Goal: Task Accomplishment & Management: Manage account settings

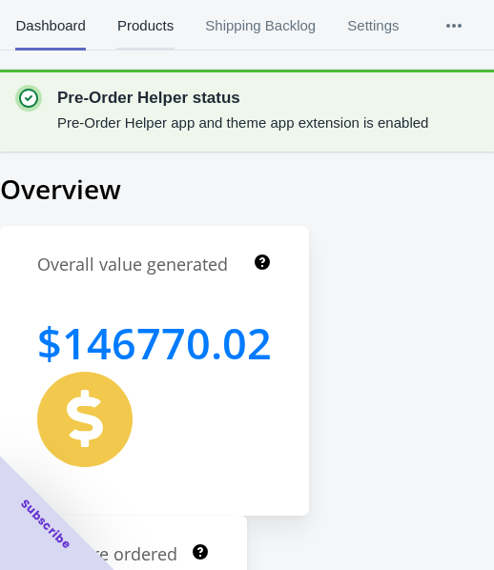
click at [156, 31] on span "Products" at bounding box center [144, 26] width 57 height 50
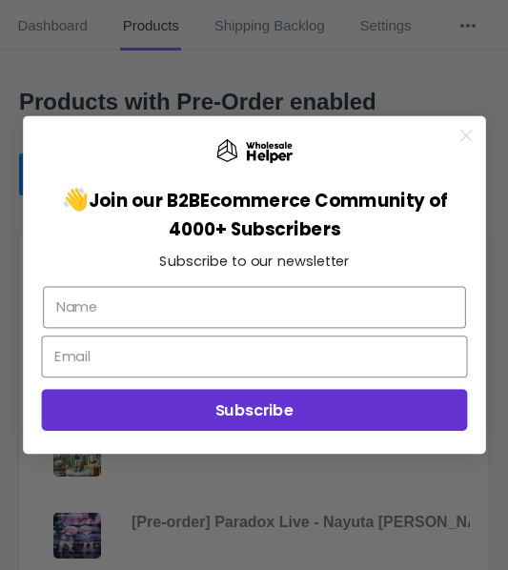
click at [470, 134] on circle "Close dialog" at bounding box center [466, 136] width 26 height 26
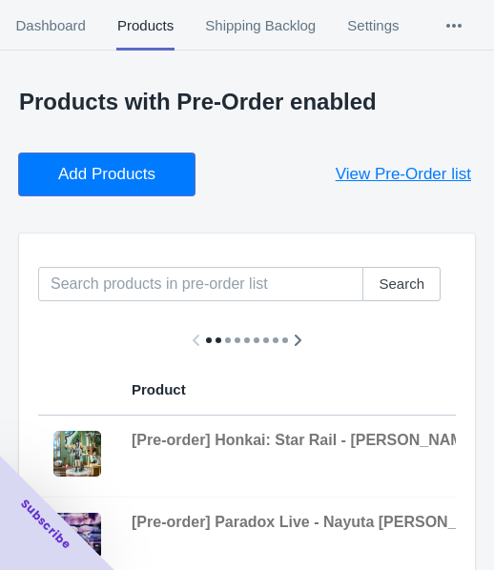
click at [121, 184] on span "Add Products" at bounding box center [106, 174] width 97 height 19
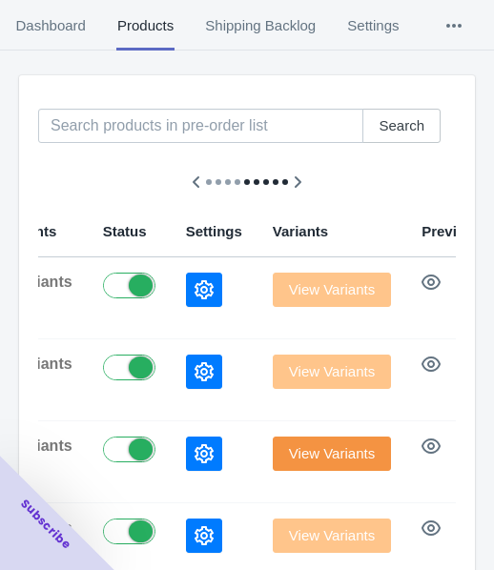
scroll to position [117, 0]
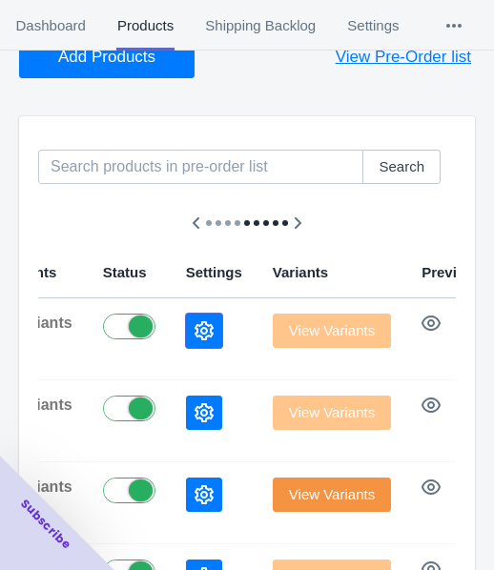
click at [195, 327] on icon "button" at bounding box center [204, 330] width 19 height 19
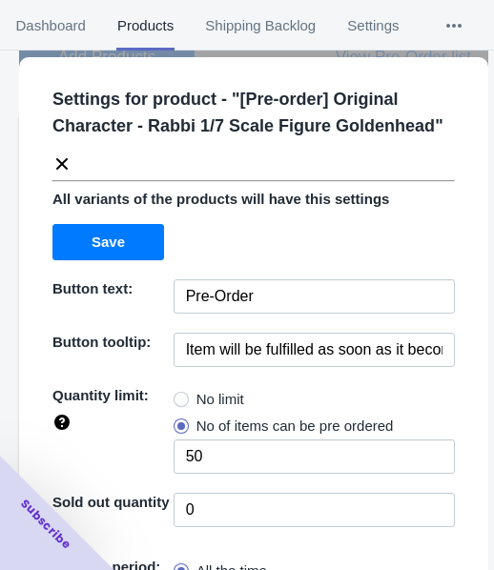
click at [196, 398] on span "No limit" at bounding box center [220, 399] width 48 height 19
click at [179, 396] on input "No limit" at bounding box center [178, 395] width 1 height 1
radio input "true"
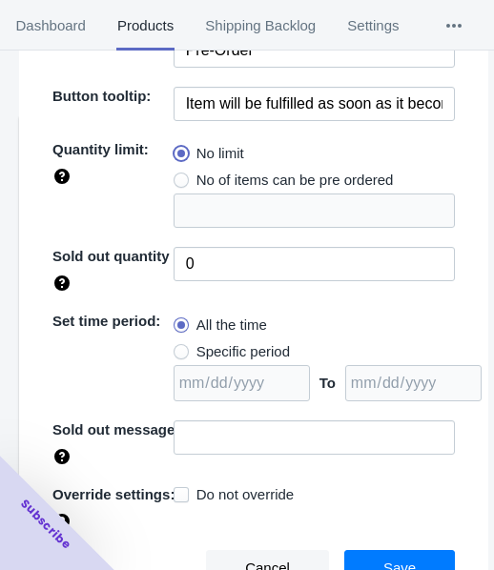
scroll to position [250, 0]
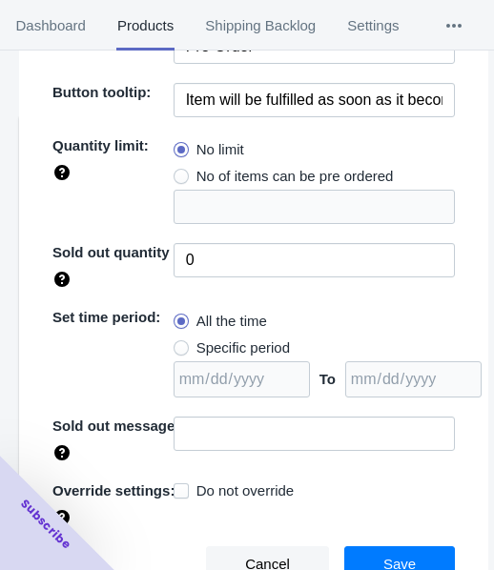
click at [249, 343] on span "Specific period" at bounding box center [242, 348] width 93 height 19
click at [179, 343] on input "Specific period" at bounding box center [178, 343] width 1 height 1
radio input "true"
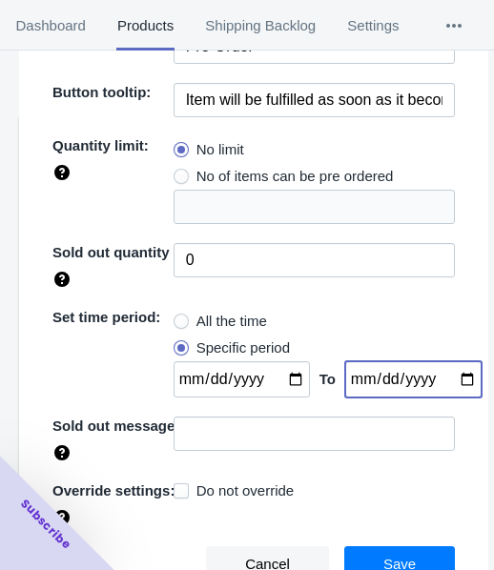
click at [443, 376] on input "date" at bounding box center [413, 379] width 136 height 36
type input "[DATE]"
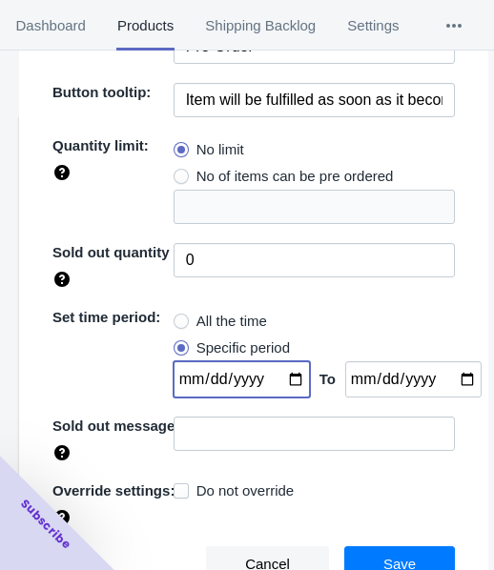
click at [280, 371] on input "date" at bounding box center [242, 379] width 136 height 36
type input "[DATE]"
click at [366, 548] on button "Save" at bounding box center [399, 564] width 111 height 36
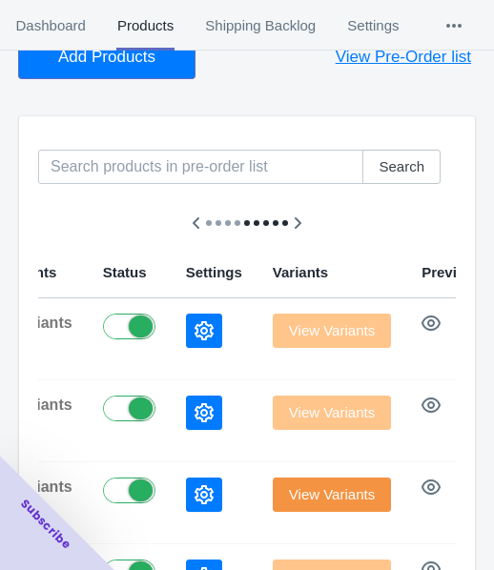
click at [109, 69] on button "Add Products" at bounding box center [106, 57] width 175 height 42
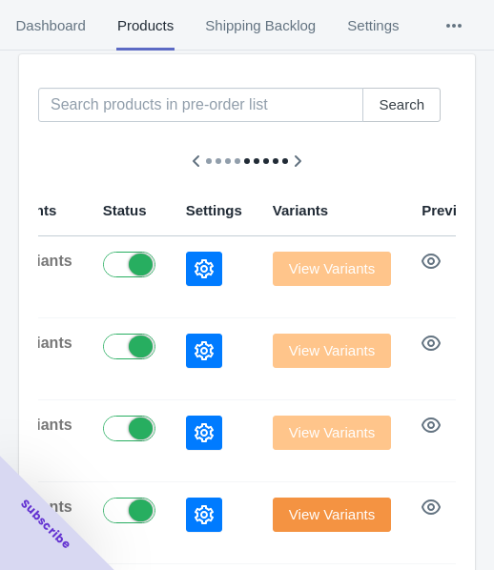
scroll to position [213, 0]
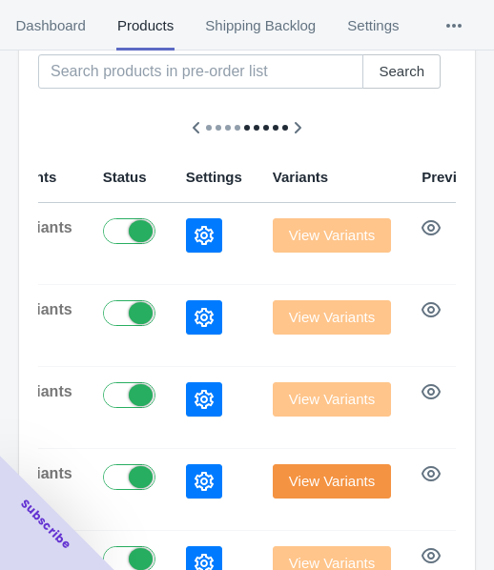
click at [195, 227] on icon "button" at bounding box center [204, 235] width 19 height 19
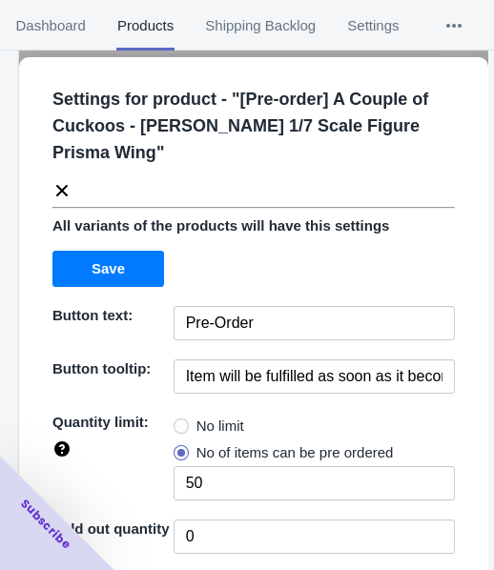
click at [196, 422] on span "No limit" at bounding box center [220, 426] width 48 height 19
click at [179, 422] on input "No limit" at bounding box center [178, 421] width 1 height 1
radio input "true"
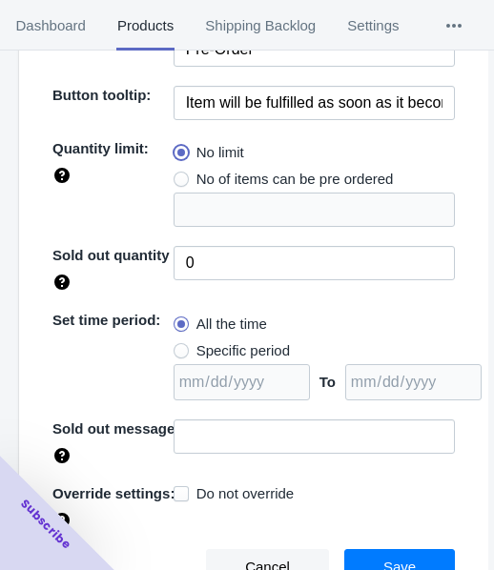
scroll to position [277, 0]
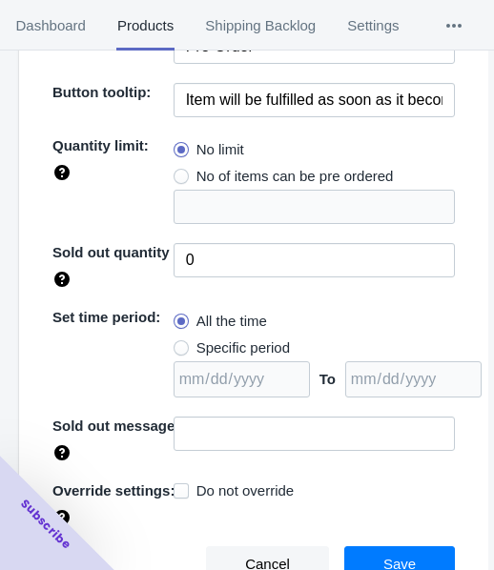
click at [228, 353] on span "Specific period" at bounding box center [242, 348] width 93 height 19
click at [179, 344] on input "Specific period" at bounding box center [178, 343] width 1 height 1
radio input "true"
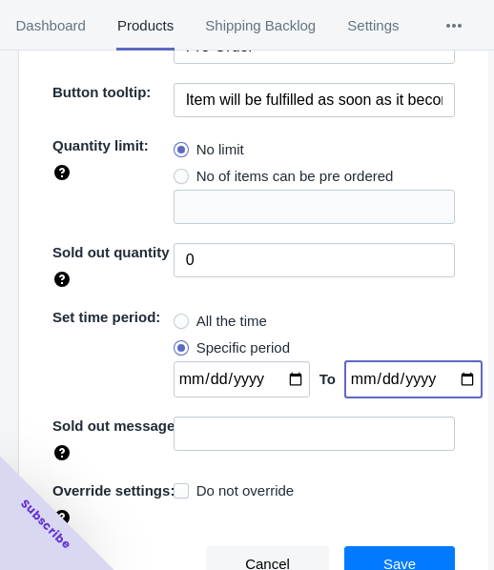
click at [447, 373] on input "date" at bounding box center [413, 379] width 136 height 36
type input "[DATE]"
click at [276, 378] on input "date" at bounding box center [242, 379] width 136 height 36
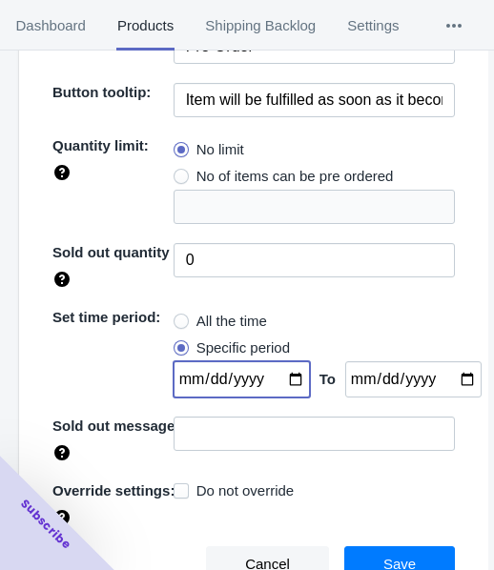
type input "[DATE]"
click at [442, 376] on input "[DATE]" at bounding box center [413, 379] width 136 height 36
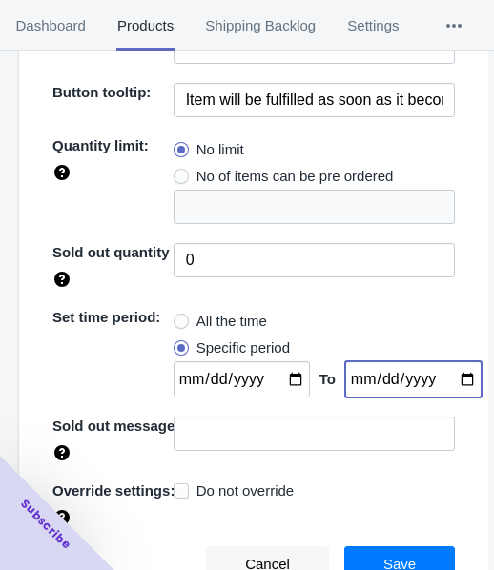
type input "[DATE]"
click at [368, 550] on button "Save" at bounding box center [399, 564] width 111 height 36
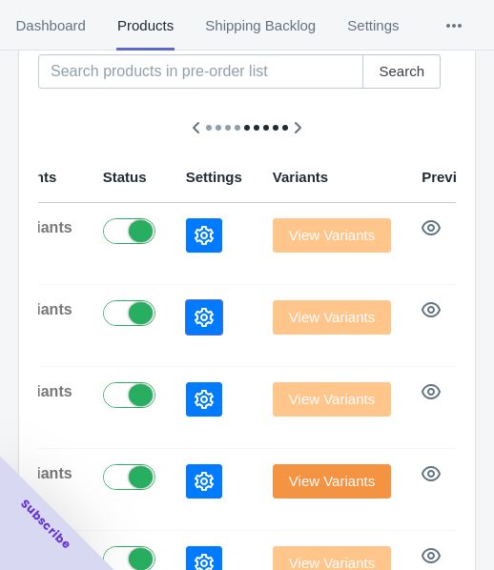
click at [195, 319] on icon "button" at bounding box center [204, 317] width 19 height 19
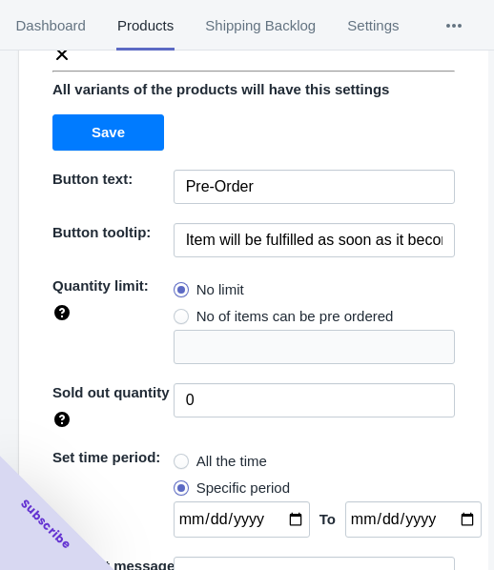
scroll to position [250, 0]
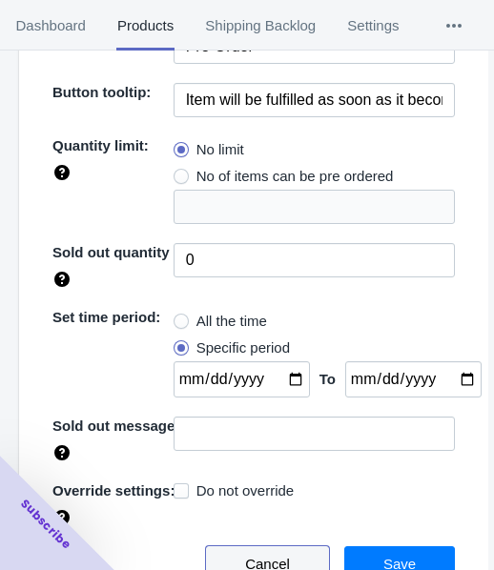
click at [276, 557] on span "Cancel" at bounding box center [267, 564] width 45 height 15
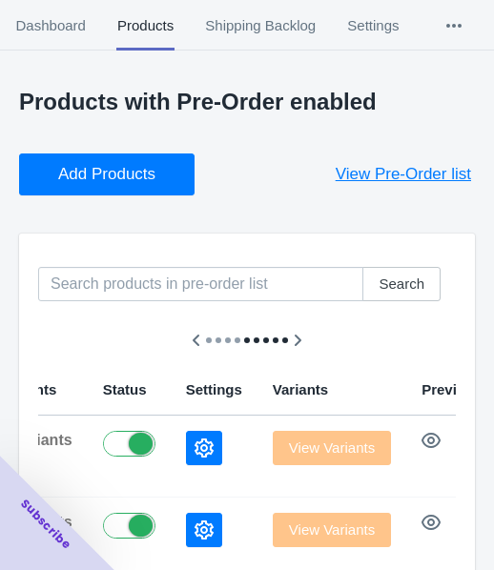
scroll to position [0, 0]
click at [91, 188] on button "Add Products" at bounding box center [106, 175] width 175 height 42
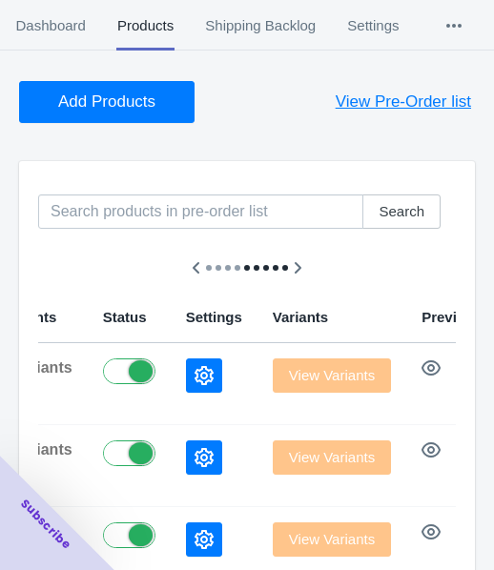
scroll to position [191, 0]
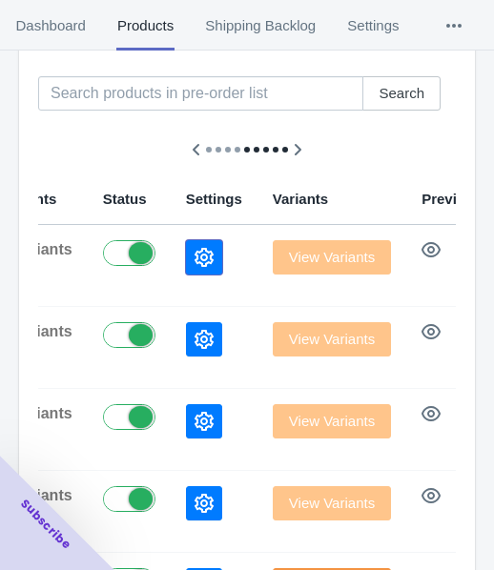
click at [186, 266] on button "button" at bounding box center [204, 257] width 36 height 34
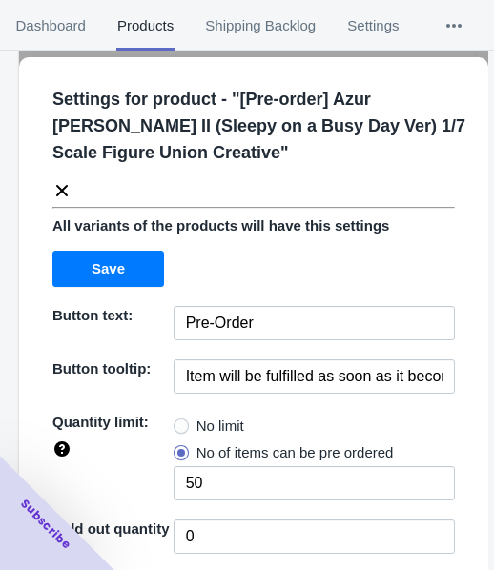
click at [196, 423] on span "No limit" at bounding box center [220, 426] width 48 height 19
click at [179, 422] on input "No limit" at bounding box center [178, 421] width 1 height 1
radio input "true"
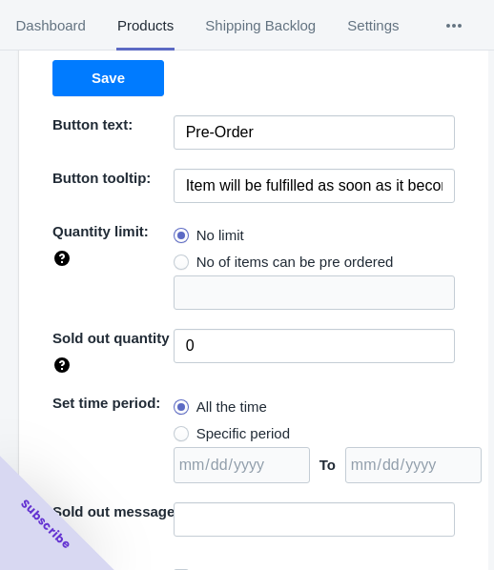
click at [226, 434] on span "Specific period" at bounding box center [242, 433] width 93 height 19
click at [179, 430] on input "Specific period" at bounding box center [178, 429] width 1 height 1
radio input "true"
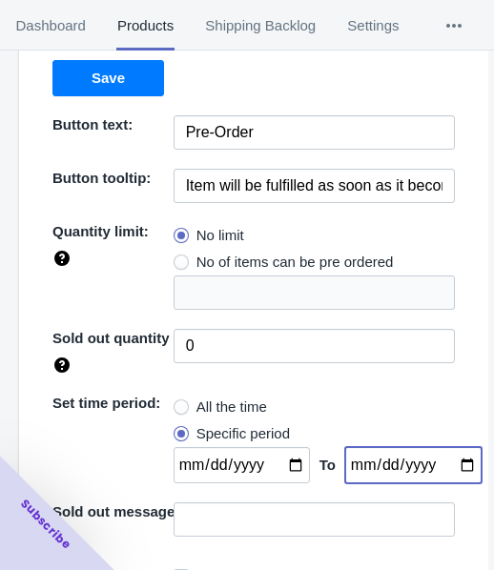
click at [439, 462] on input "date" at bounding box center [413, 465] width 136 height 36
type input "[DATE]"
click at [281, 462] on input "date" at bounding box center [242, 465] width 136 height 36
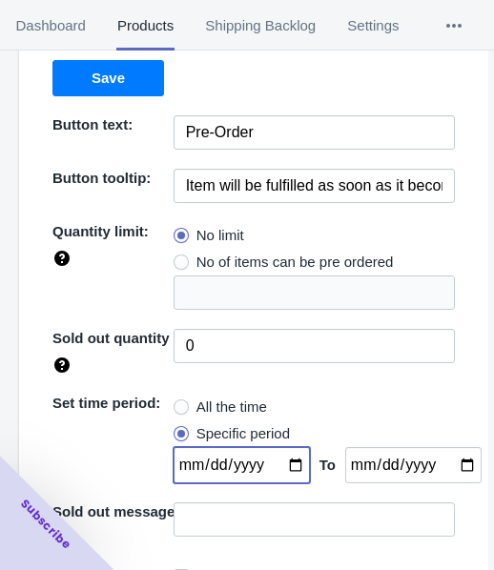
type input "[DATE]"
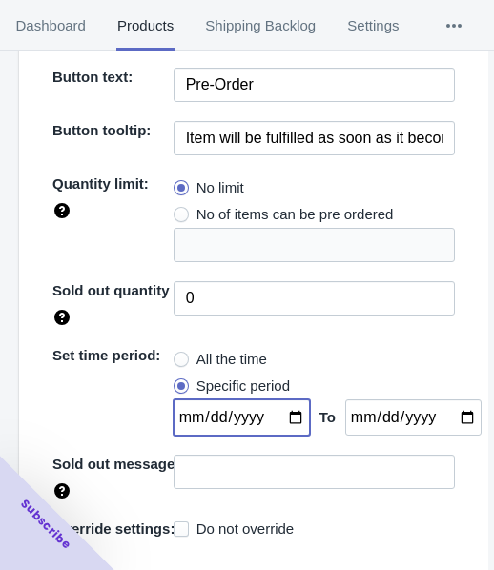
scroll to position [277, 0]
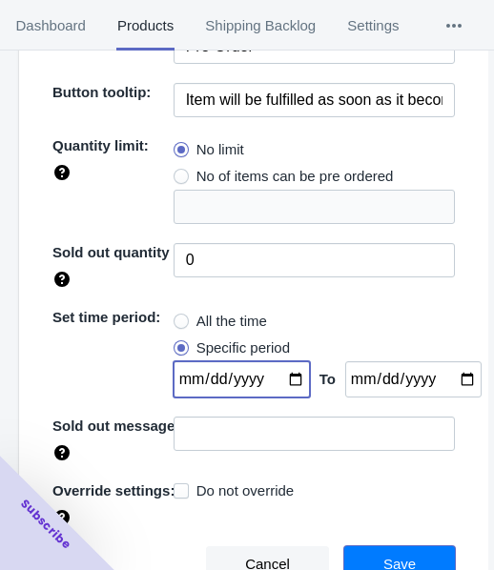
click at [383, 557] on span "Save" at bounding box center [399, 564] width 32 height 15
